Goal: Information Seeking & Learning: Learn about a topic

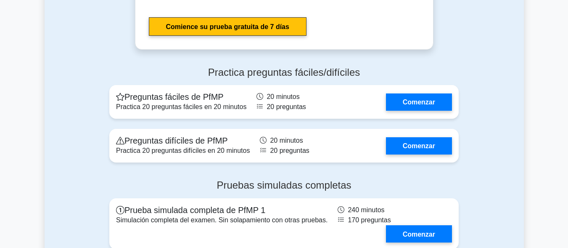
scroll to position [925, 0]
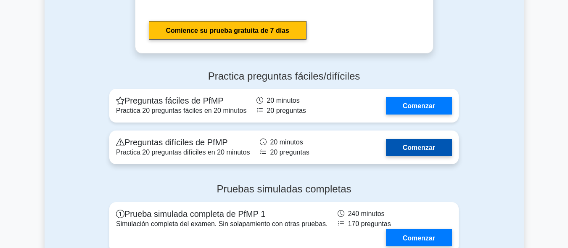
click at [412, 142] on link "Comenzar" at bounding box center [419, 147] width 66 height 17
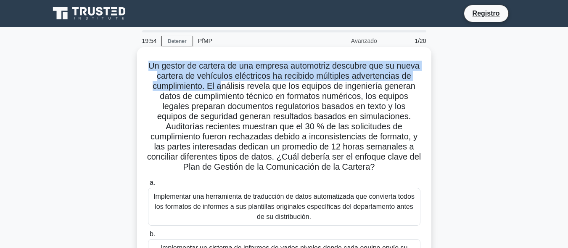
drag, startPoint x: 161, startPoint y: 61, endPoint x: 245, endPoint y: 89, distance: 88.8
click at [245, 89] on font "Un gestor de cartera de una empresa automotriz descubre que su nueva cartera de…" at bounding box center [284, 116] width 274 height 110
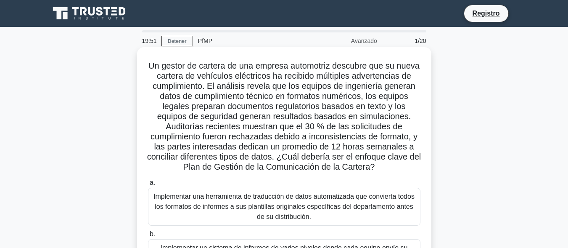
click at [397, 180] on label "a. Implementar una herramienta de traducción de datos automatizada que conviert…" at bounding box center [284, 201] width 272 height 48
click at [148, 180] on input "a. Implementar una herramienta de traducción de datos automatizada que conviert…" at bounding box center [148, 182] width 0 height 5
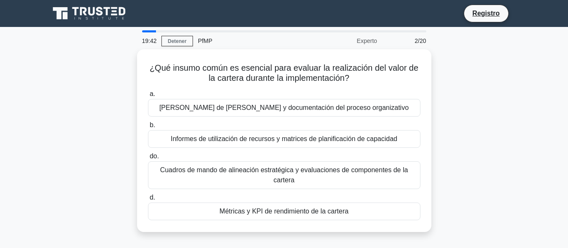
click at [445, 173] on div "¿Qué insumo común es esencial para evaluar la realización del valor de la carte…" at bounding box center [284, 145] width 479 height 192
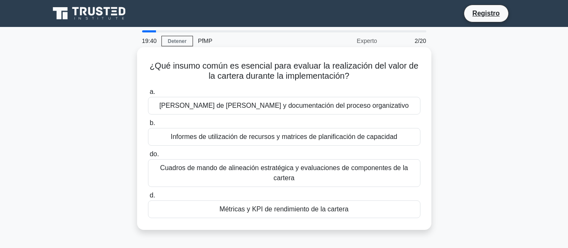
click at [330, 170] on font "Cuadros de mando de alineación estratégica y evaluaciones de componentes de la …" at bounding box center [284, 172] width 248 height 17
click at [148, 157] on input "do. Cuadros de mando de alineación estratégica y evaluaciones de componentes de…" at bounding box center [148, 153] width 0 height 5
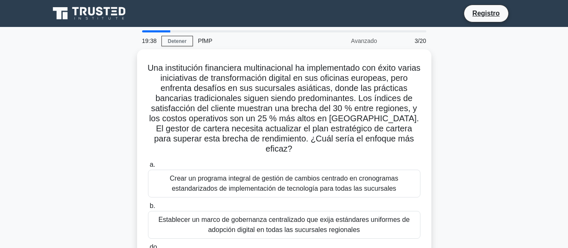
click at [330, 174] on font "Crear un programa integral de gestión de cambios centrado en cronogramas estand…" at bounding box center [284, 182] width 228 height 17
click at [148, 167] on input "a. Crear un programa integral de gestión de cambios centrado en cronogramas est…" at bounding box center [148, 164] width 0 height 5
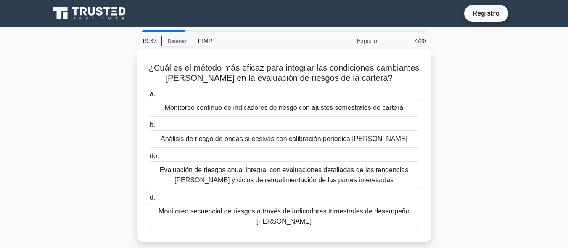
click at [330, 170] on font "Evaluación de riesgos anual integral con evaluaciones detalladas de las tendenc…" at bounding box center [284, 174] width 249 height 17
click at [148, 159] on input "do. Evaluación de riesgos anual integral con evaluaciones detalladas de las ten…" at bounding box center [148, 155] width 0 height 5
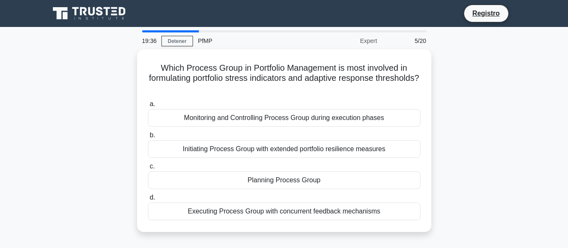
click at [330, 171] on div "Planning Process Group" at bounding box center [284, 180] width 272 height 18
click at [148, 169] on input "c. Planning Process Group" at bounding box center [148, 165] width 0 height 5
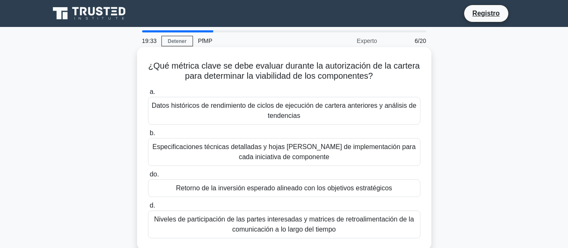
click at [310, 112] on font "Datos históricos de rendimiento de ciclos de ejecución de cartera anteriores y …" at bounding box center [284, 110] width 265 height 20
click at [148, 95] on input "a. Datos históricos de rendimiento de ciclos de ejecución de cartera anteriores…" at bounding box center [148, 91] width 0 height 5
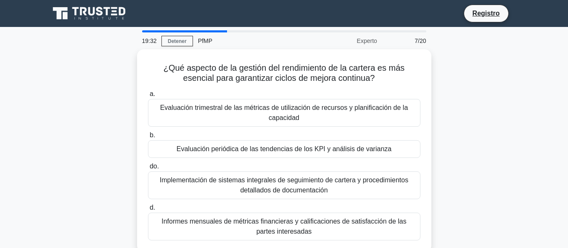
click at [310, 112] on font "Evaluación trimestral de las métricas de utilización de recursos y planificació…" at bounding box center [284, 113] width 265 height 20
click at [148, 97] on input "a. Evaluación trimestral de las métricas de utilización de recursos y planifica…" at bounding box center [148, 93] width 0 height 5
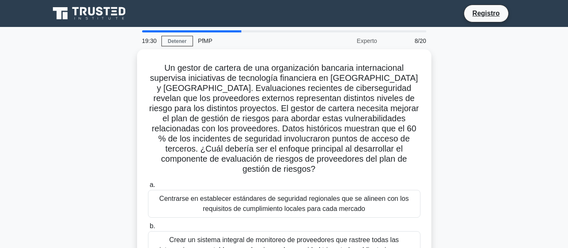
click at [310, 112] on font "Un gestor de cartera de una organización bancaria internacional supervisa inici…" at bounding box center [283, 118] width 269 height 110
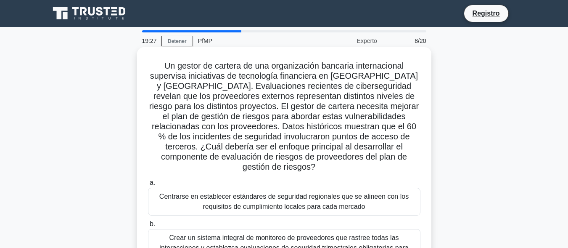
click at [281, 193] on font "Centrarse en establecer estándares de seguridad regionales que se alineen con l…" at bounding box center [283, 200] width 249 height 17
click at [148, 185] on input "a. Centrarse en establecer estándares de seguridad regionales que se alineen co…" at bounding box center [148, 182] width 0 height 5
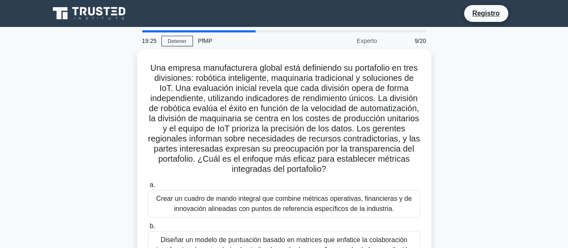
click at [281, 195] on font "Crear un cuadro de mando integral que combine métricas operativas, financieras …" at bounding box center [284, 203] width 256 height 17
click at [148, 187] on input "a. Crear un cuadro de mando integral que combine métricas operativas, financier…" at bounding box center [148, 184] width 0 height 5
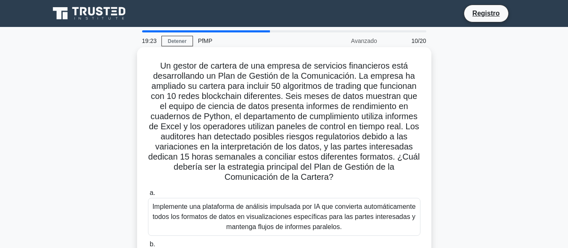
click at [273, 220] on font "Implemente una plataforma de análisis impulsada por IA que convierta automática…" at bounding box center [283, 216] width 263 height 27
click at [148, 195] on input "a. Implemente una plataforma de análisis impulsada por IA que convierta automát…" at bounding box center [148, 192] width 0 height 5
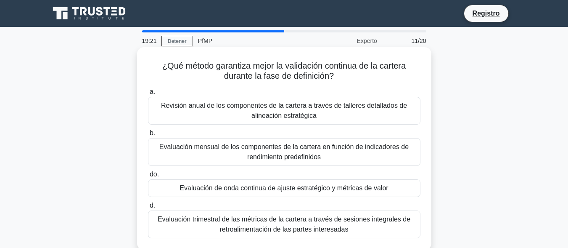
click at [288, 222] on font "Evaluación trimestral de las métricas de la cartera a través de sesiones integr…" at bounding box center [284, 223] width 253 height 17
click at [148, 208] on input "d. Evaluación trimestral de las métricas de la cartera a través de sesiones int…" at bounding box center [148, 205] width 0 height 5
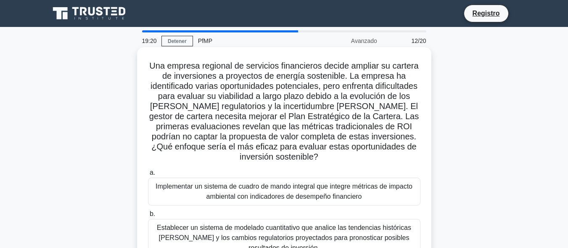
click at [280, 187] on font "Implementar un sistema de cuadro de mando integral que integre métricas de impa…" at bounding box center [283, 190] width 257 height 17
click at [148, 175] on input "a. Implementar un sistema de cuadro de mando integral que integre métricas de i…" at bounding box center [148, 172] width 0 height 5
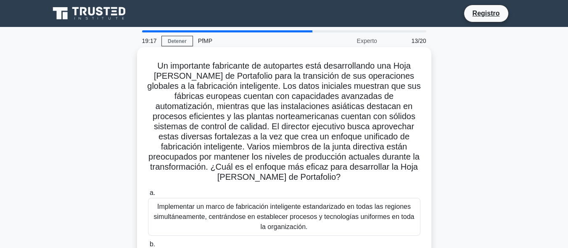
click at [279, 216] on font "Implementar un marco de fabricación inteligente estandarizado en todas las regi…" at bounding box center [284, 216] width 261 height 27
click at [148, 195] on input "a. Implementar un marco de fabricación inteligente estandarizado en todas las r…" at bounding box center [148, 192] width 0 height 5
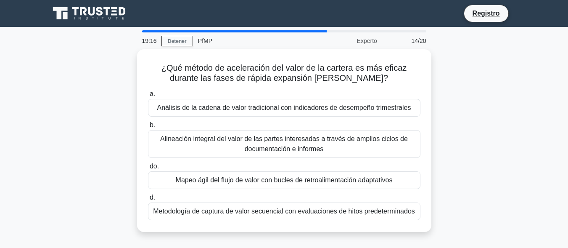
click at [279, 216] on div "Metodología de captura de valor secuencial con evaluaciones de hitos predetermi…" at bounding box center [284, 211] width 272 height 18
click at [148, 200] on input "d. Metodología de captura de valor secuencial con evaluaciones de hitos predete…" at bounding box center [148, 197] width 0 height 5
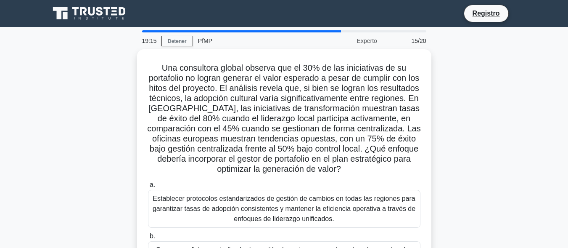
click at [279, 216] on font "Establecer protocolos estandarizados de gestión de cambios en todas las regione…" at bounding box center [284, 208] width 263 height 27
click at [148, 187] on input "a. Establecer protocolos estandarizados de gestión de cambios en todas las regi…" at bounding box center [148, 184] width 0 height 5
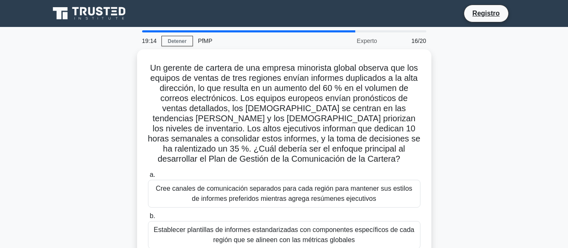
click at [279, 216] on label "b. Establecer plantillas de informes estandarizadas con componentes específicos…" at bounding box center [284, 230] width 272 height 38
click at [148, 216] on input "b. Establecer plantillas de informes estandarizadas con componentes específicos…" at bounding box center [148, 215] width 0 height 5
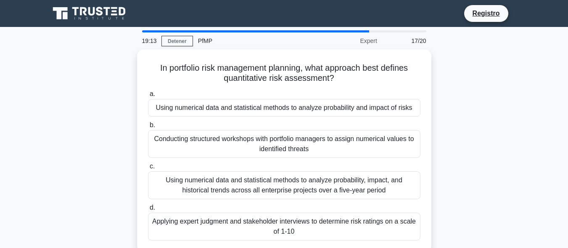
click at [279, 216] on div "a. Using numerical data and statistical methods to analyze probability and impa…" at bounding box center [284, 164] width 282 height 155
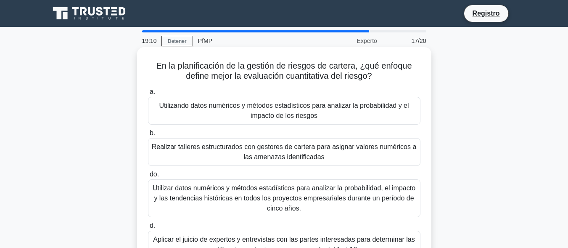
click at [287, 162] on font "Realizar talleres estructurados con gestores de cartera para asignar valores nu…" at bounding box center [284, 152] width 265 height 20
click at [148, 136] on input "b. Realizar talleres estructurados con gestores de cartera para asignar valores…" at bounding box center [148, 132] width 0 height 5
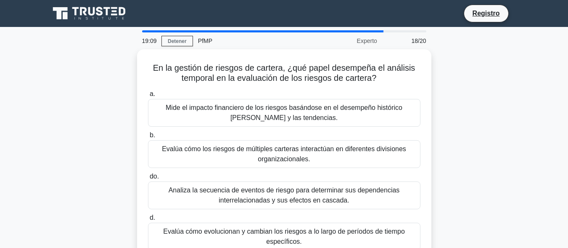
click at [287, 162] on font "Evalúa cómo los riesgos de múltiples carteras interactúan en diferentes divisio…" at bounding box center [284, 154] width 265 height 20
click at [148, 138] on input "b. Evalúa cómo los riesgos de múltiples carteras interactúan en diferentes divi…" at bounding box center [148, 134] width 0 height 5
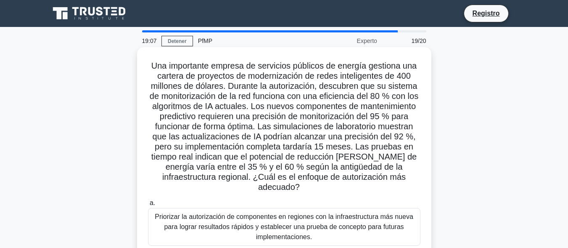
click at [289, 225] on font "Priorizar la autorización de componentes en regiones con la infraestructura más…" at bounding box center [284, 226] width 258 height 27
click at [148, 206] on input "a. Priorizar la autorización de componentes en regiones con la infraestructura …" at bounding box center [148, 202] width 0 height 5
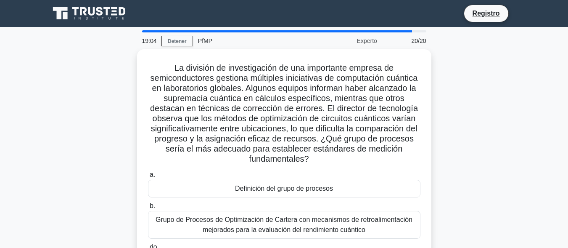
click at [289, 225] on font "Grupo de Procesos de Optimización de Cartera con mecanismos de retroalimentació…" at bounding box center [283, 224] width 257 height 17
click at [148, 208] on input "b. Grupo de Procesos de Optimización de Cartera con mecanismos de retroalimenta…" at bounding box center [148, 205] width 0 height 5
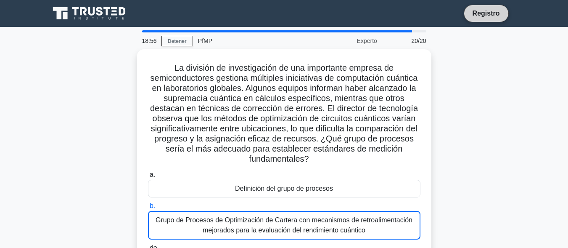
click at [485, 17] on font "Registro" at bounding box center [485, 13] width 27 height 7
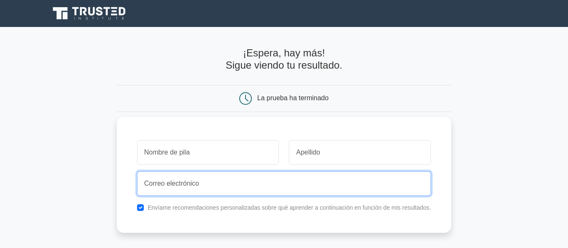
click at [195, 187] on input "email" at bounding box center [284, 183] width 294 height 24
type input "rosije"
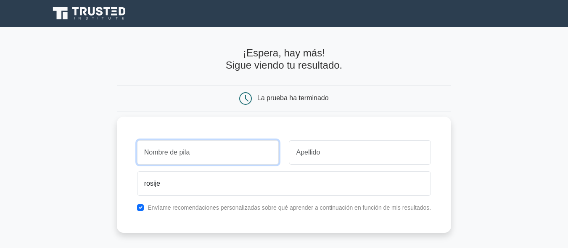
click at [219, 150] on input "text" at bounding box center [208, 152] width 142 height 24
type input "rosario"
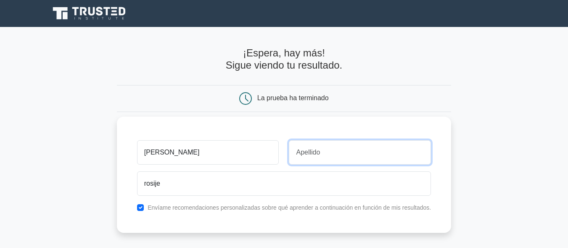
click at [306, 163] on input "text" at bounding box center [360, 152] width 142 height 24
type input "aruquipa"
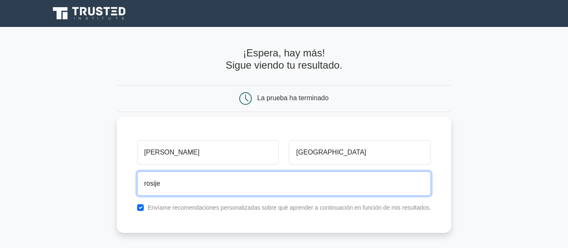
click at [175, 189] on input "rosije" at bounding box center [284, 183] width 294 height 24
click at [165, 184] on input "rosijena@" at bounding box center [284, 183] width 294 height 24
click at [186, 183] on input "rosijenna@" at bounding box center [284, 183] width 294 height 24
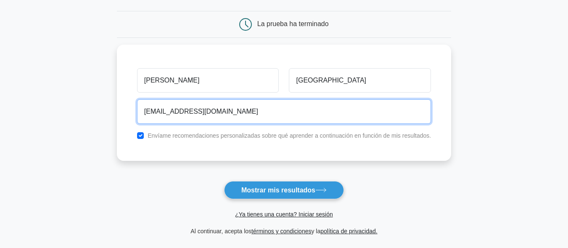
scroll to position [79, 0]
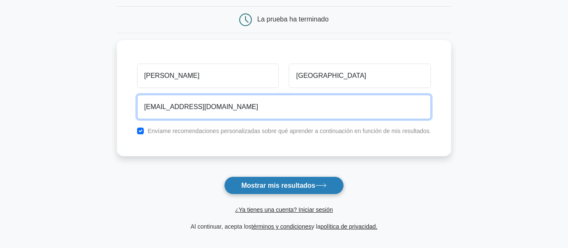
type input "rosijenna@gmail.com"
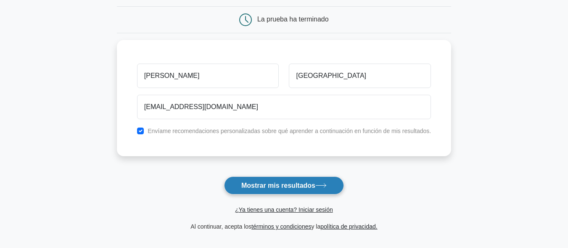
click at [327, 185] on icon at bounding box center [320, 185] width 11 height 5
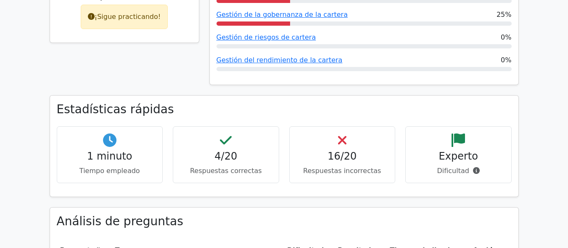
scroll to position [455, 0]
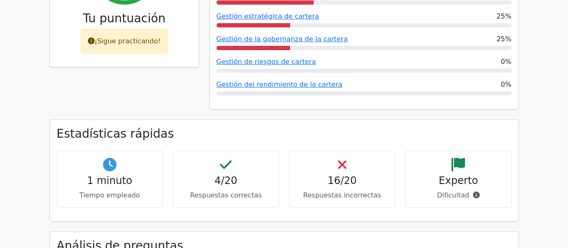
drag, startPoint x: 532, startPoint y: 79, endPoint x: 525, endPoint y: 57, distance: 23.4
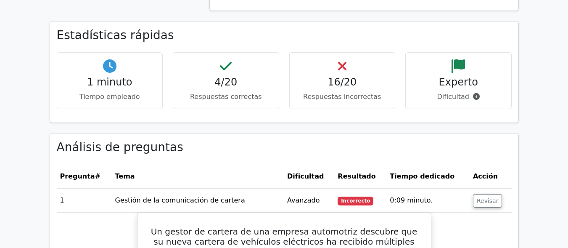
scroll to position [590, 0]
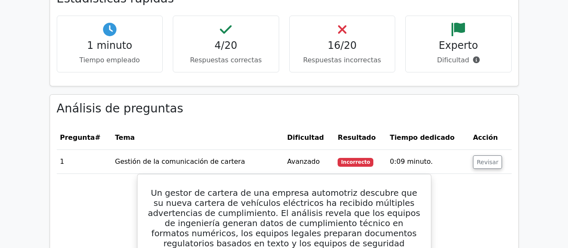
click at [77, 133] on font "Pregunta" at bounding box center [77, 137] width 35 height 8
click at [233, 150] on td "Gestión de la comunicación de cartera" at bounding box center [197, 162] width 172 height 24
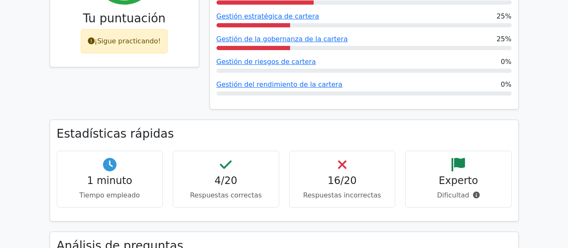
scroll to position [0, 0]
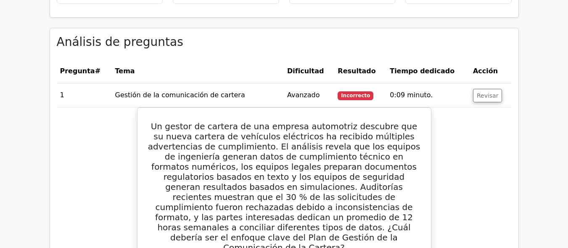
scroll to position [634, 0]
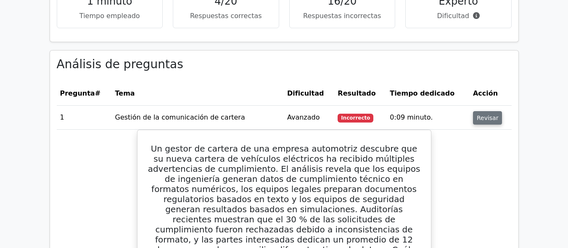
click at [494, 111] on button "Revisar" at bounding box center [487, 117] width 29 height 13
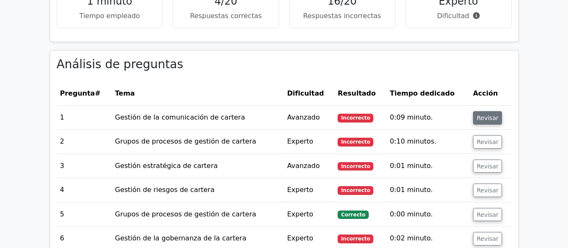
click at [494, 111] on button "Revisar" at bounding box center [487, 117] width 29 height 13
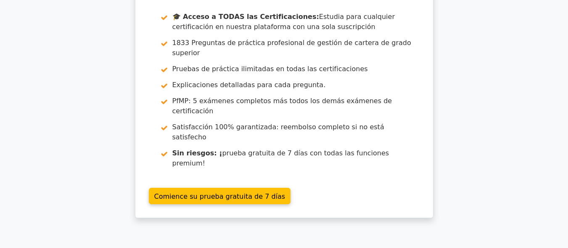
scroll to position [0, 0]
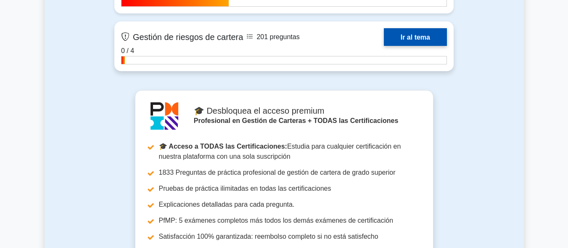
click at [399, 34] on link "Ir al tema" at bounding box center [415, 36] width 63 height 17
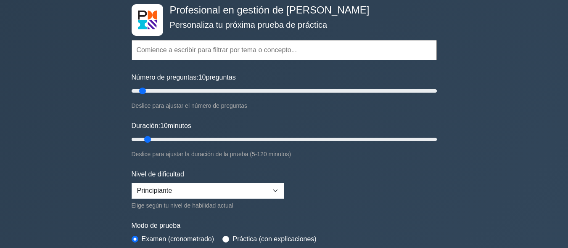
scroll to position [45, 0]
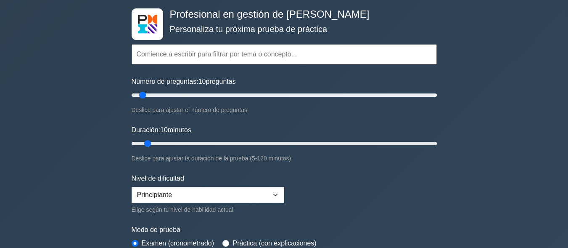
click at [292, 58] on input "text" at bounding box center [284, 54] width 305 height 20
click at [300, 53] on input "text" at bounding box center [284, 54] width 305 height 20
paste input "Quizlet: El Discurso sobre la Desigualdad (20 Preguntas) Pregunta (30 segundos)…"
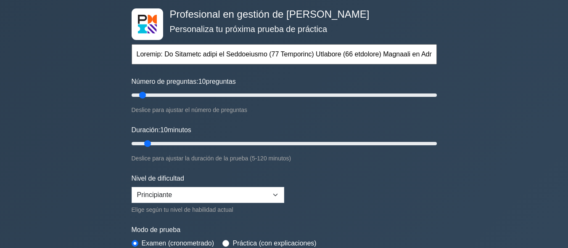
scroll to position [0, 18145]
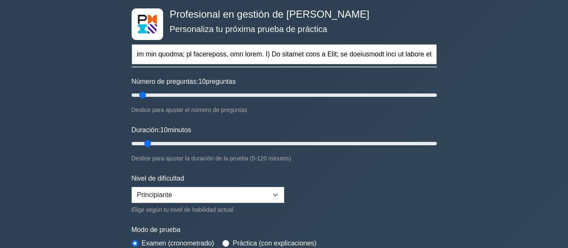
type input "Quizlet: El Discurso sobre la Desigualdad (20 Preguntas) Pregunta (30 segundos)…"
drag, startPoint x: 142, startPoint y: 95, endPoint x: 155, endPoint y: 97, distance: 14.1
type input "20"
click at [155, 97] on input "Número de preguntas: 20 preguntas" at bounding box center [284, 95] width 305 height 10
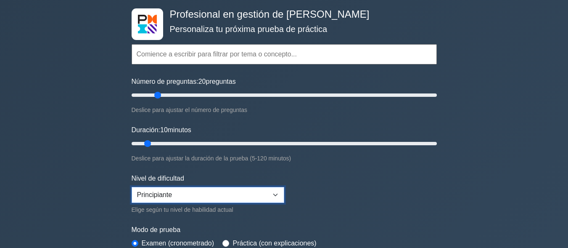
click at [275, 194] on select "Principiante Intermedio Experto" at bounding box center [208, 195] width 153 height 16
select select "intermediate"
click at [132, 187] on select "Principiante Intermedio Experto" at bounding box center [208, 195] width 153 height 16
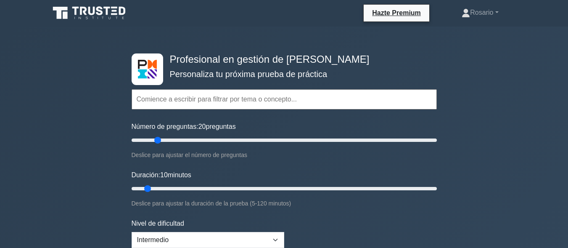
click at [319, 105] on input "text" at bounding box center [284, 99] width 305 height 20
drag, startPoint x: 309, startPoint y: 100, endPoint x: 191, endPoint y: 105, distance: 118.6
click at [191, 105] on input "text" at bounding box center [284, 99] width 305 height 20
click at [171, 99] on input "text" at bounding box center [284, 99] width 305 height 20
paste input "Quizlet: El Discurso sobre la Desigualdad (20 Preguntas) Pregunta (30 segundos)…"
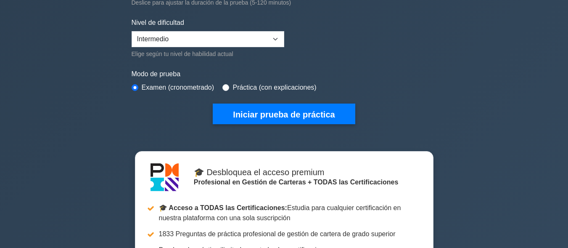
scroll to position [205, 0]
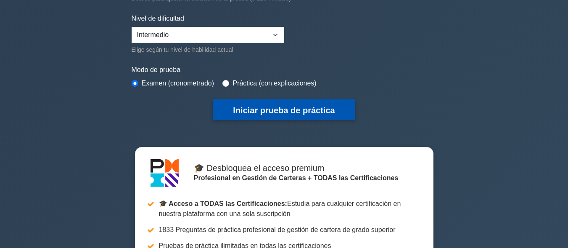
type input "Quizlet: El Discurso sobre la Desigualdad (20 Preguntas) Pregunta (30 segundos)…"
click at [326, 105] on font "Iniciar prueba de práctica" at bounding box center [284, 109] width 102 height 9
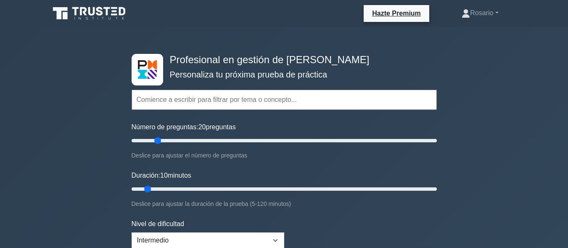
click at [204, 97] on input "text" at bounding box center [284, 100] width 305 height 20
click at [245, 100] on input "text" at bounding box center [284, 100] width 305 height 20
paste input "discurso sobre el origen y los fundamentos de la desigualdad entre los hombres"
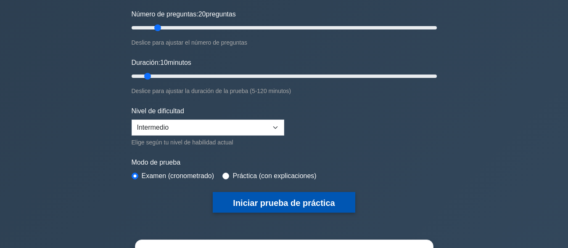
scroll to position [133, 0]
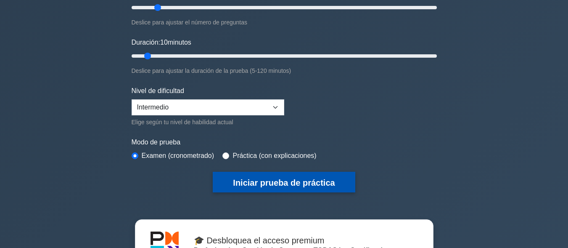
type input "discurso sobre el origen y los fundamentos de la desigualdad entre los hombres"
click at [320, 181] on font "Iniciar prueba de práctica" at bounding box center [284, 182] width 102 height 9
click at [564, 78] on div "Profesional en gestión de carteras Personaliza tu próxima prueba de práctica Te…" at bounding box center [284, 170] width 568 height 553
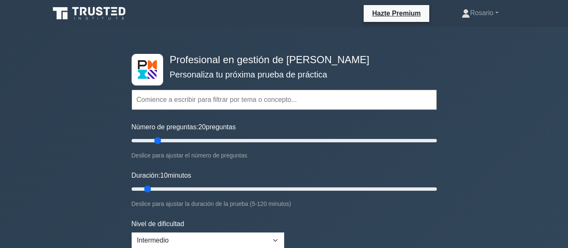
click at [212, 103] on input "text" at bounding box center [284, 100] width 305 height 20
click at [176, 97] on input "text" at bounding box center [284, 100] width 305 height 20
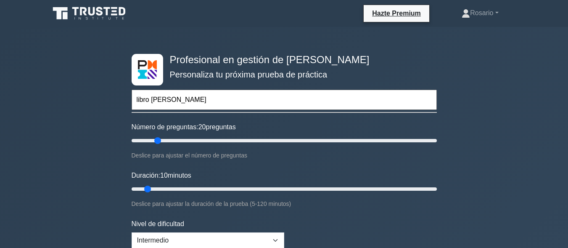
scroll to position [105, 0]
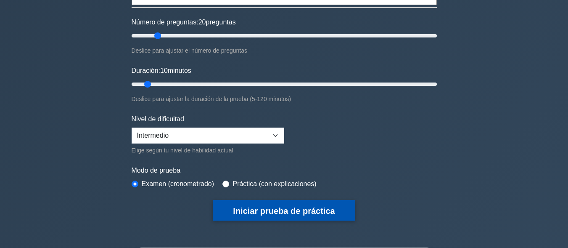
type input "libro de rousso"
click at [282, 206] on font "Iniciar prueba de práctica" at bounding box center [284, 210] width 102 height 9
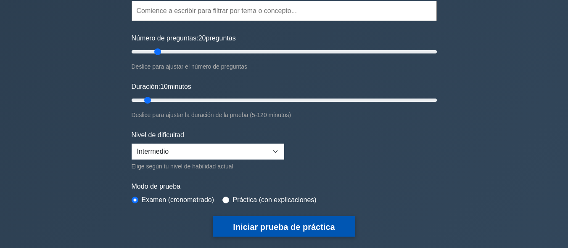
scroll to position [0, 0]
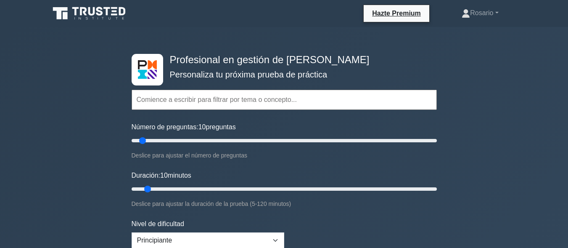
click at [219, 97] on input "text" at bounding box center [284, 100] width 305 height 20
paste input "Loremips (88 dolorsit) Ametcons ad Elitseddo Eiusm Tempor 9. ¿Inci ut la etdolo…"
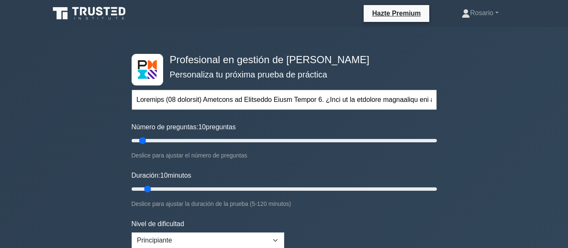
scroll to position [0, 9912]
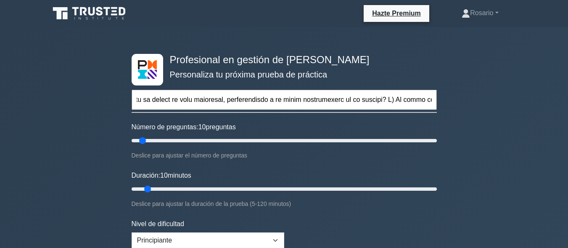
type input "Loremips (88 dolorsit) Ametcons ad Elitseddo Eiusm Tempor 9. ¿Inci ut la etdolo…"
click at [145, 139] on input "Número de preguntas: 10 preguntas" at bounding box center [284, 140] width 305 height 10
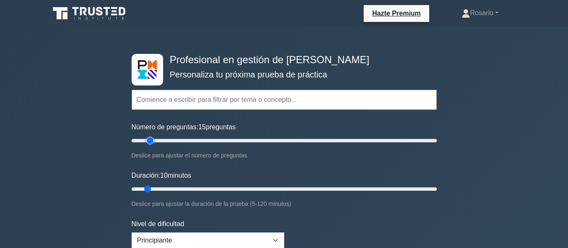
click at [149, 139] on input "Número de preguntas: 15 preguntas" at bounding box center [284, 140] width 305 height 10
click at [147, 140] on input "Número de preguntas: 15 preguntas" at bounding box center [284, 140] width 305 height 10
click at [145, 140] on input "Número de preguntas: 10 preguntas" at bounding box center [284, 140] width 305 height 10
click at [147, 140] on input "Número de preguntas: 15 preguntas" at bounding box center [284, 140] width 305 height 10
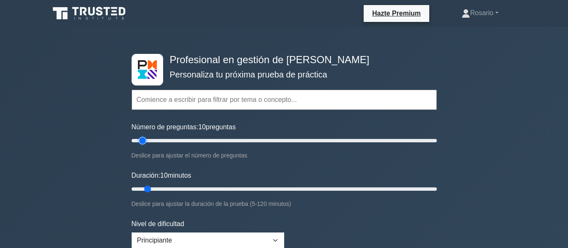
type input "15"
click at [148, 141] on input "Número de preguntas: 15 preguntas" at bounding box center [284, 140] width 305 height 10
click at [143, 188] on input "Duración: 10 minutos" at bounding box center [284, 189] width 305 height 10
type input "10"
drag, startPoint x: 147, startPoint y: 188, endPoint x: 152, endPoint y: 188, distance: 5.5
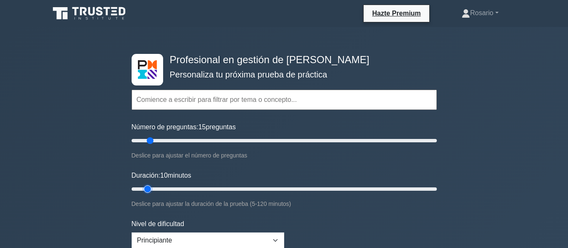
click at [152, 188] on input "Duración: 10 minutos" at bounding box center [284, 189] width 305 height 10
